Goal: Check status: Check status

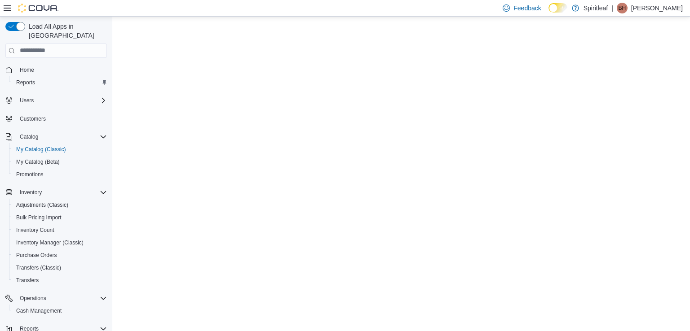
select select "**********"
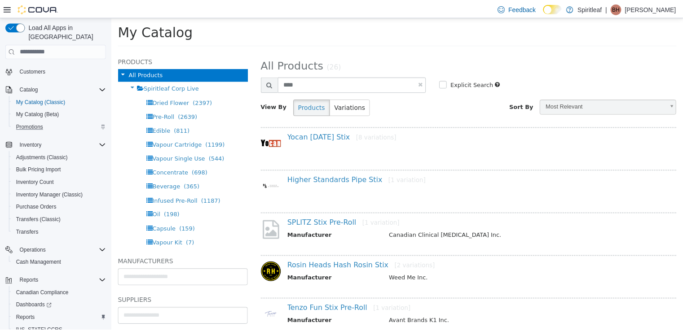
scroll to position [48, 0]
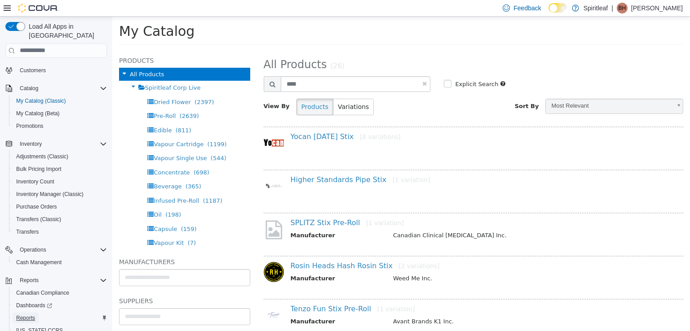
click at [28, 315] on span "Reports" at bounding box center [25, 318] width 19 height 7
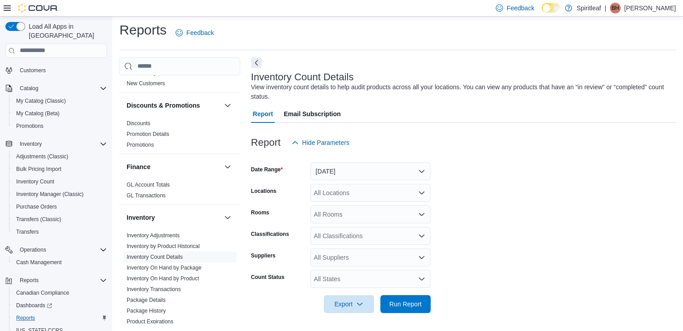
scroll to position [159, 0]
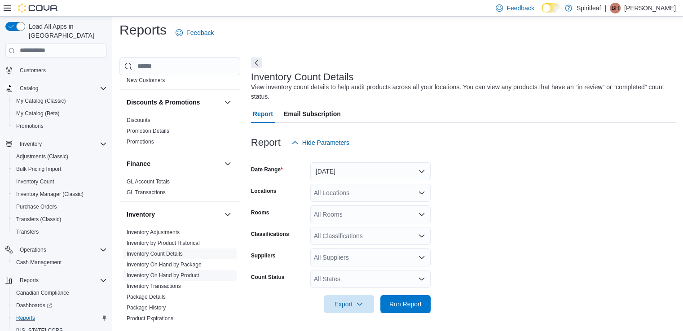
click at [172, 275] on link "Inventory On Hand by Product" at bounding box center [163, 275] width 72 height 6
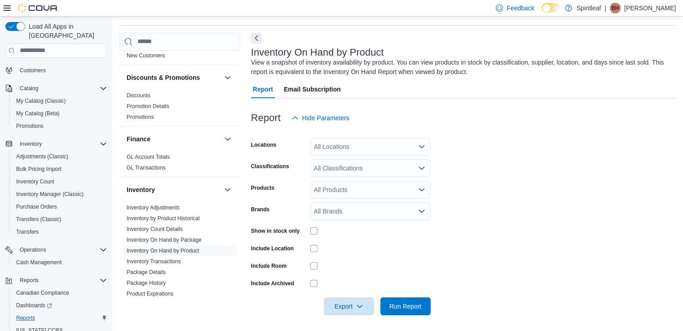
scroll to position [30, 0]
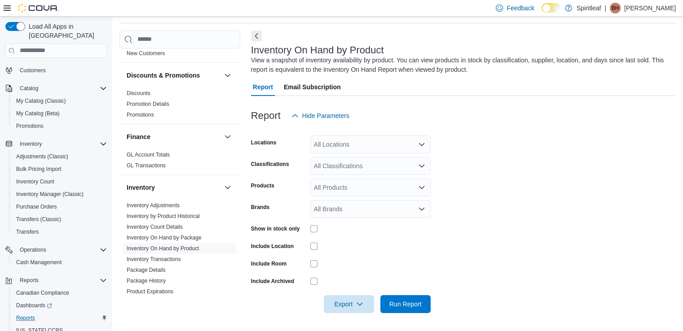
click at [358, 144] on div "All Locations" at bounding box center [370, 145] width 120 height 18
type input "***"
click at [365, 158] on span "104 - Kelowna" at bounding box center [363, 159] width 40 height 9
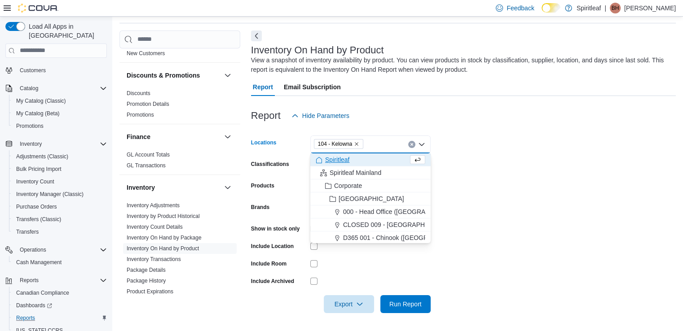
click at [516, 175] on form "Locations 104 - [GEOGRAPHIC_DATA] Combo box. Selected. 104 - [GEOGRAPHIC_DATA].…" at bounding box center [463, 219] width 425 height 189
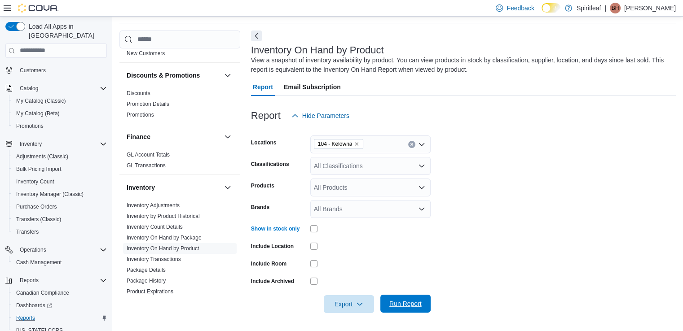
click at [411, 311] on span "Run Report" at bounding box center [406, 304] width 40 height 18
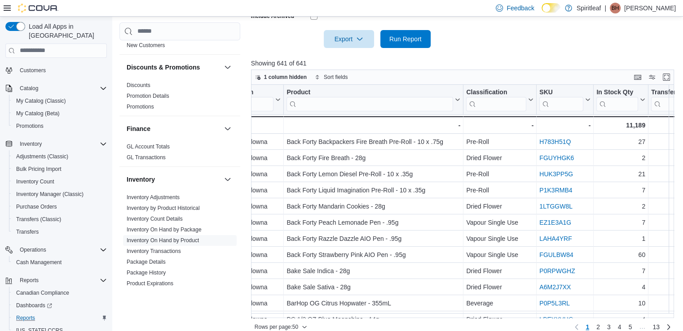
scroll to position [436, 27]
click at [568, 50] on div at bounding box center [464, 53] width 427 height 11
